Goal: Transaction & Acquisition: Purchase product/service

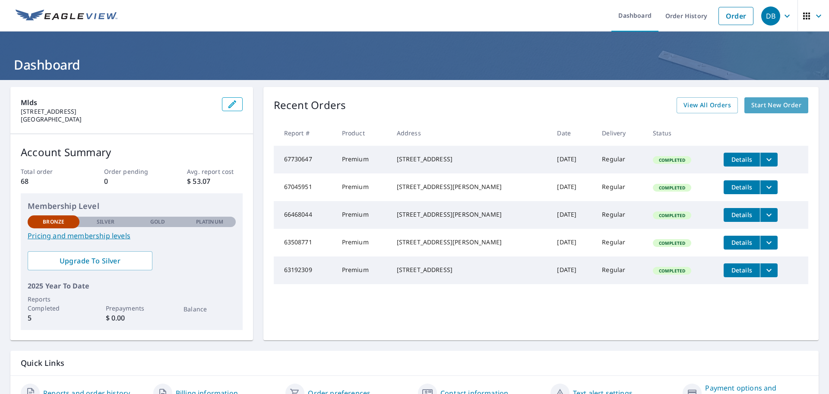
click at [757, 103] on span "Start New Order" at bounding box center [777, 105] width 50 height 11
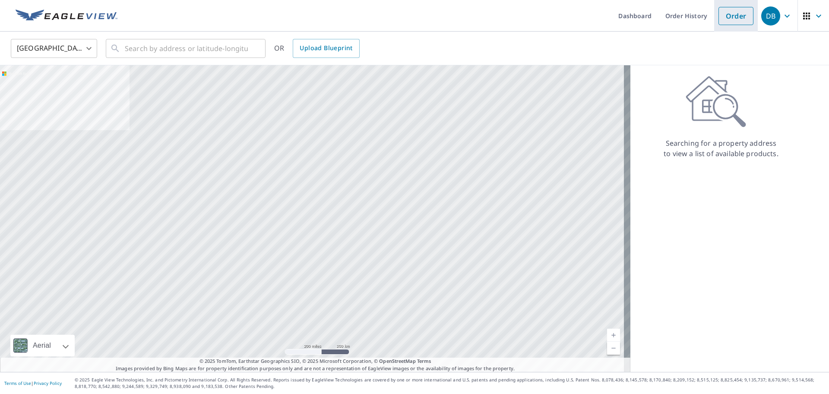
click at [721, 18] on link "Order" at bounding box center [736, 16] width 35 height 18
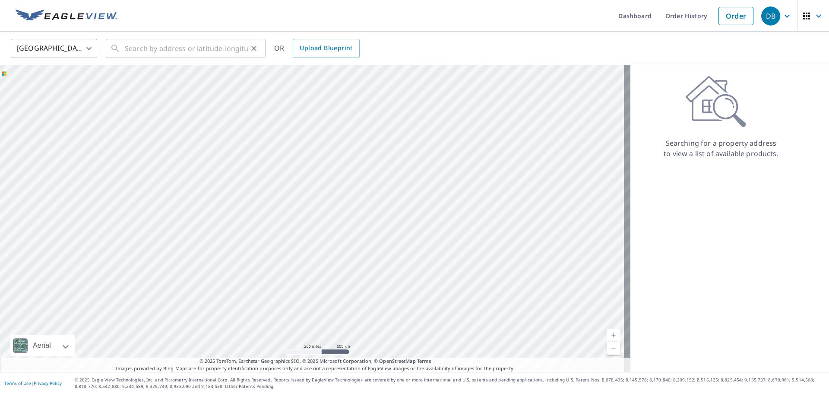
click at [124, 48] on div "​" at bounding box center [186, 48] width 160 height 19
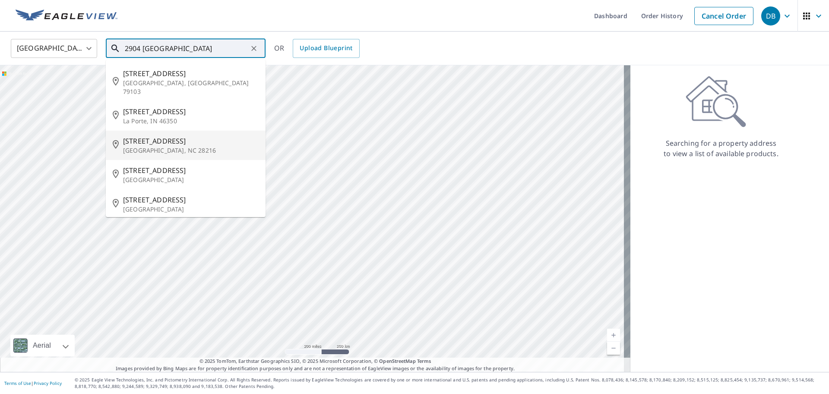
click at [144, 136] on span "[STREET_ADDRESS]" at bounding box center [191, 141] width 136 height 10
type input "[STREET_ADDRESS]"
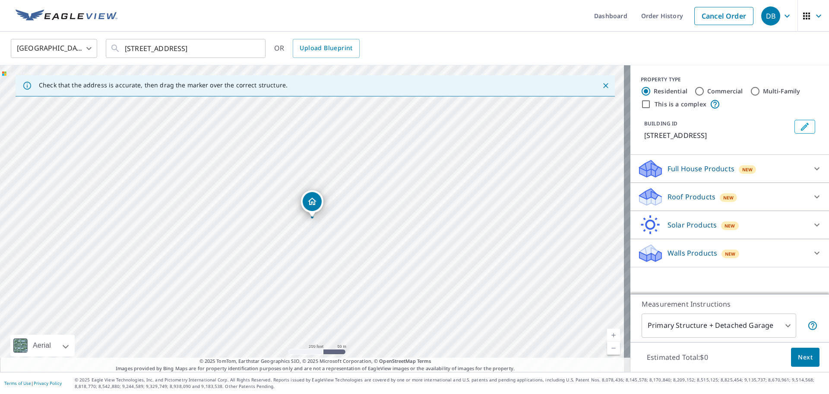
click at [607, 333] on link "Current Level 17, Zoom In" at bounding box center [613, 334] width 13 height 13
click at [607, 333] on link "Current Level 18, Zoom In" at bounding box center [613, 334] width 13 height 13
click at [812, 197] on icon at bounding box center [817, 196] width 10 height 10
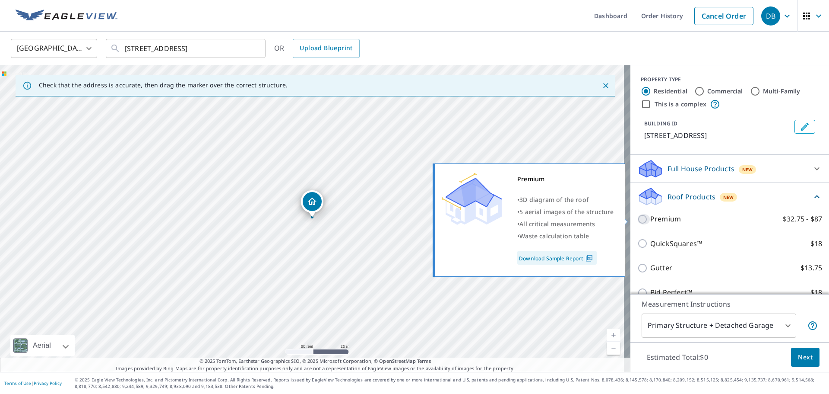
click at [638, 218] on input "Premium $32.75 - $87" at bounding box center [644, 219] width 13 height 10
checkbox input "true"
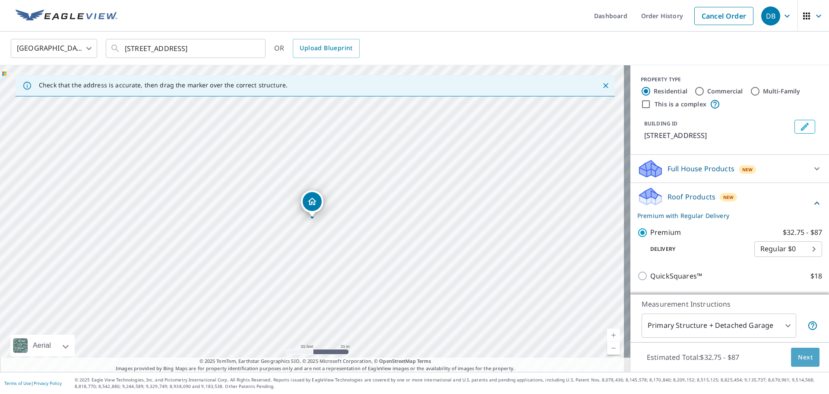
click at [800, 361] on span "Next" at bounding box center [805, 357] width 15 height 11
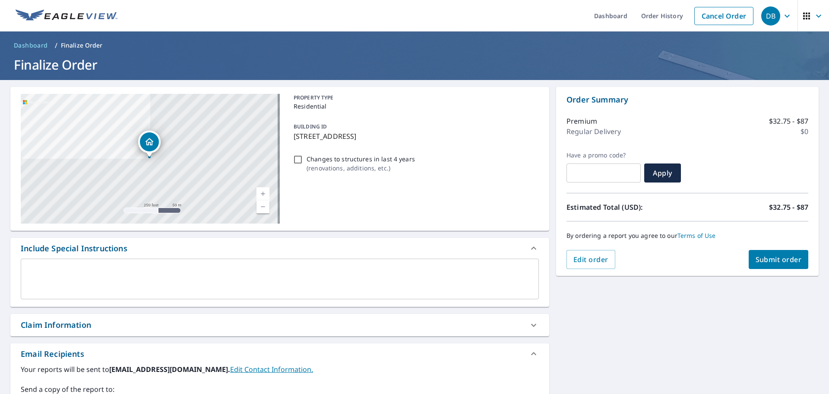
click at [770, 259] on span "Submit order" at bounding box center [779, 259] width 46 height 10
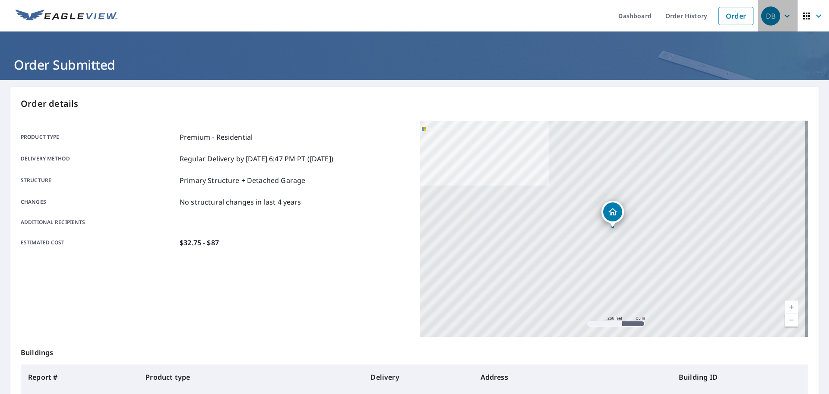
click at [782, 16] on icon "button" at bounding box center [787, 16] width 10 height 10
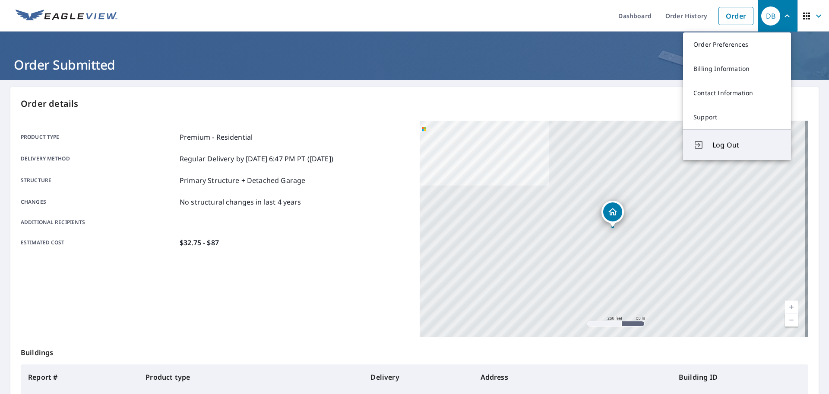
click at [728, 146] on span "Log Out" at bounding box center [747, 145] width 68 height 10
